Goal: Task Accomplishment & Management: Use online tool/utility

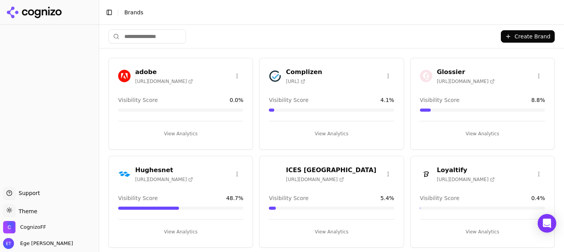
click at [315, 167] on h3 "ICES [GEOGRAPHIC_DATA]" at bounding box center [331, 169] width 90 height 9
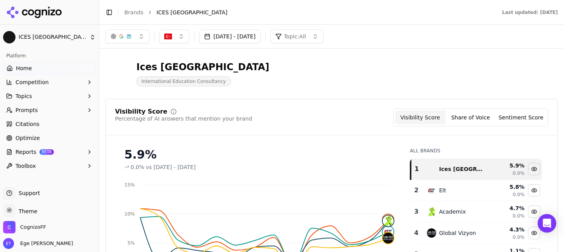
click at [61, 139] on link "Optimize" at bounding box center [49, 138] width 93 height 12
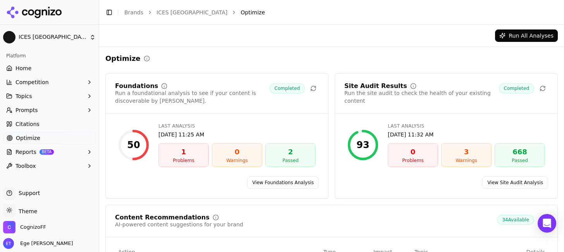
click at [272, 180] on link "View Foundations Analysis" at bounding box center [283, 182] width 72 height 12
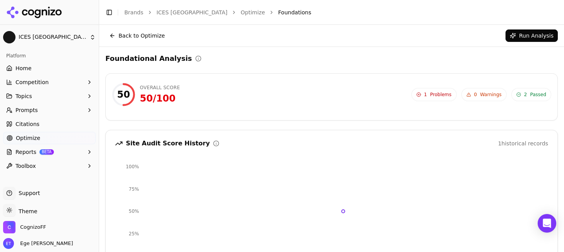
click at [520, 38] on button "Run Analysis" at bounding box center [531, 35] width 52 height 12
click at [525, 96] on span "3" at bounding box center [525, 94] width 3 height 6
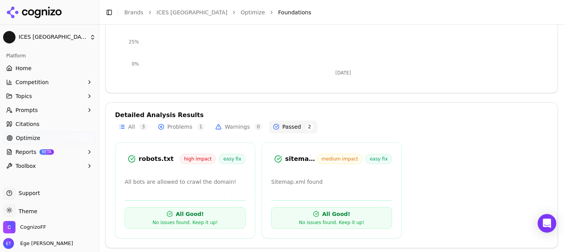
scroll to position [194, 0]
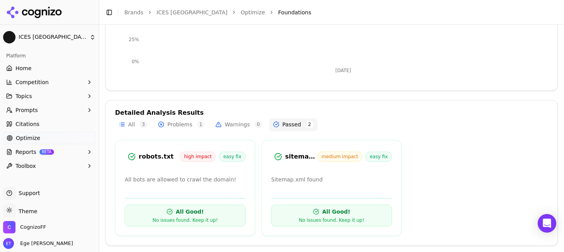
click at [185, 125] on button "Problems 1" at bounding box center [181, 124] width 54 height 12
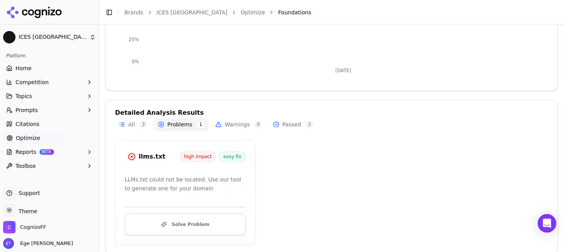
click at [179, 225] on button "Solve Problem" at bounding box center [185, 224] width 121 height 22
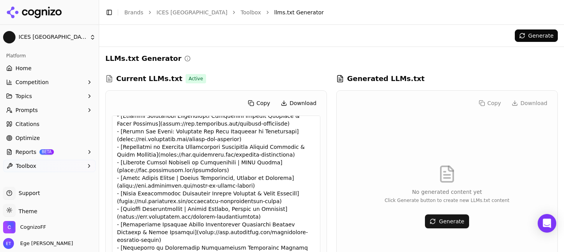
click at [240, 12] on link "Toolbox" at bounding box center [250, 13] width 21 height 8
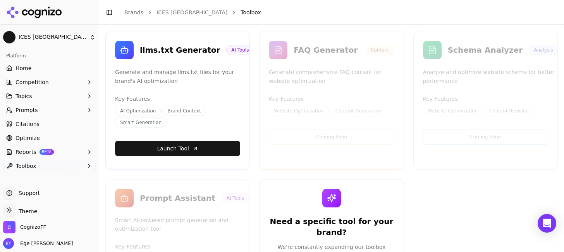
click at [40, 137] on link "Optimize" at bounding box center [49, 138] width 93 height 12
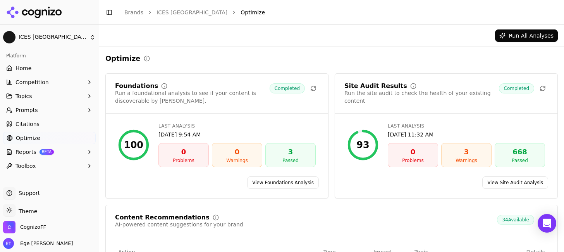
click at [542, 31] on button "Run All Analyses" at bounding box center [526, 35] width 63 height 12
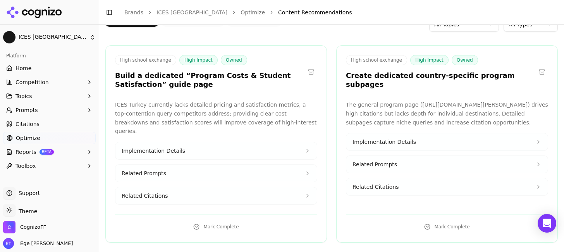
scroll to position [62, 0]
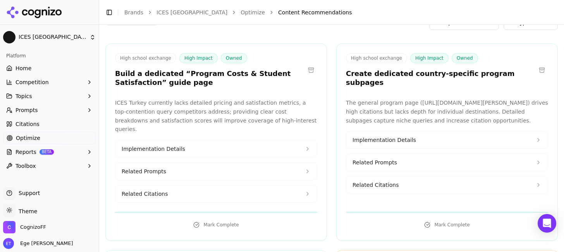
click at [432, 218] on button "Mark Complete" at bounding box center [447, 224] width 202 height 12
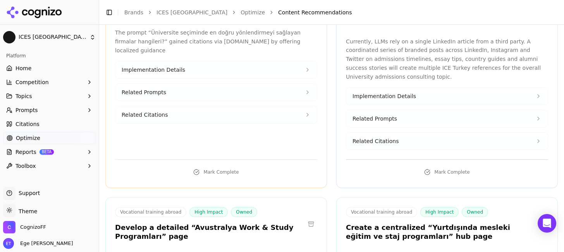
scroll to position [340, 0]
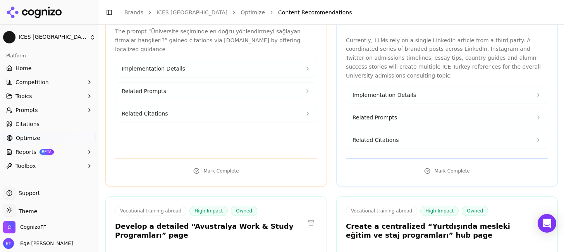
click at [424, 166] on button "Mark Complete" at bounding box center [447, 171] width 202 height 12
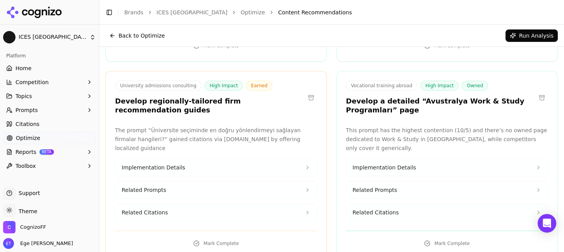
scroll to position [236, 0]
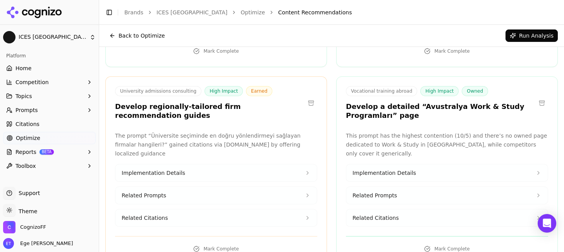
click at [311, 97] on button at bounding box center [311, 103] width 12 height 12
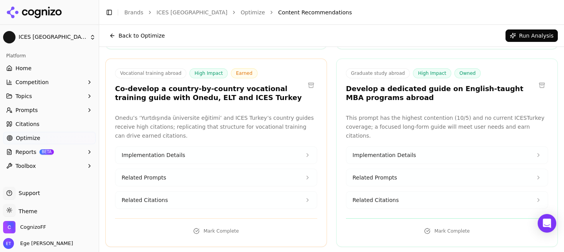
scroll to position [460, 0]
click at [311, 79] on button at bounding box center [311, 85] width 12 height 12
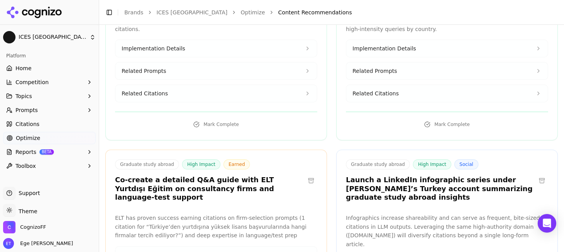
scroll to position [567, 0]
click at [43, 70] on link "Home" at bounding box center [49, 68] width 93 height 12
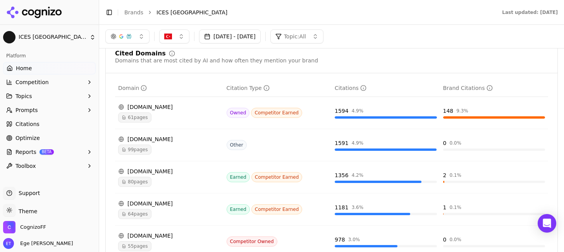
scroll to position [832, 0]
